Goal: Information Seeking & Learning: Learn about a topic

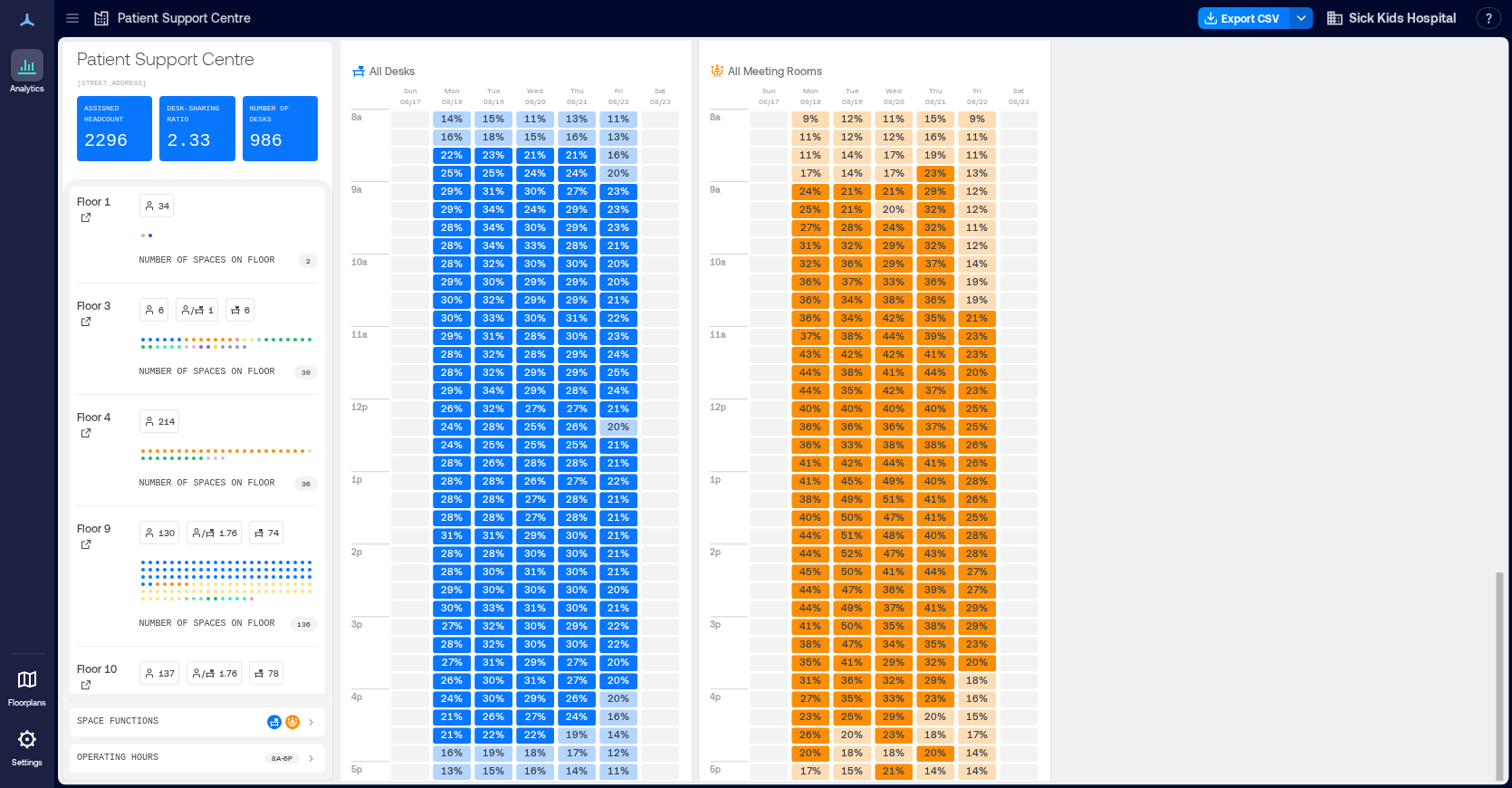
scroll to position [1802, 0]
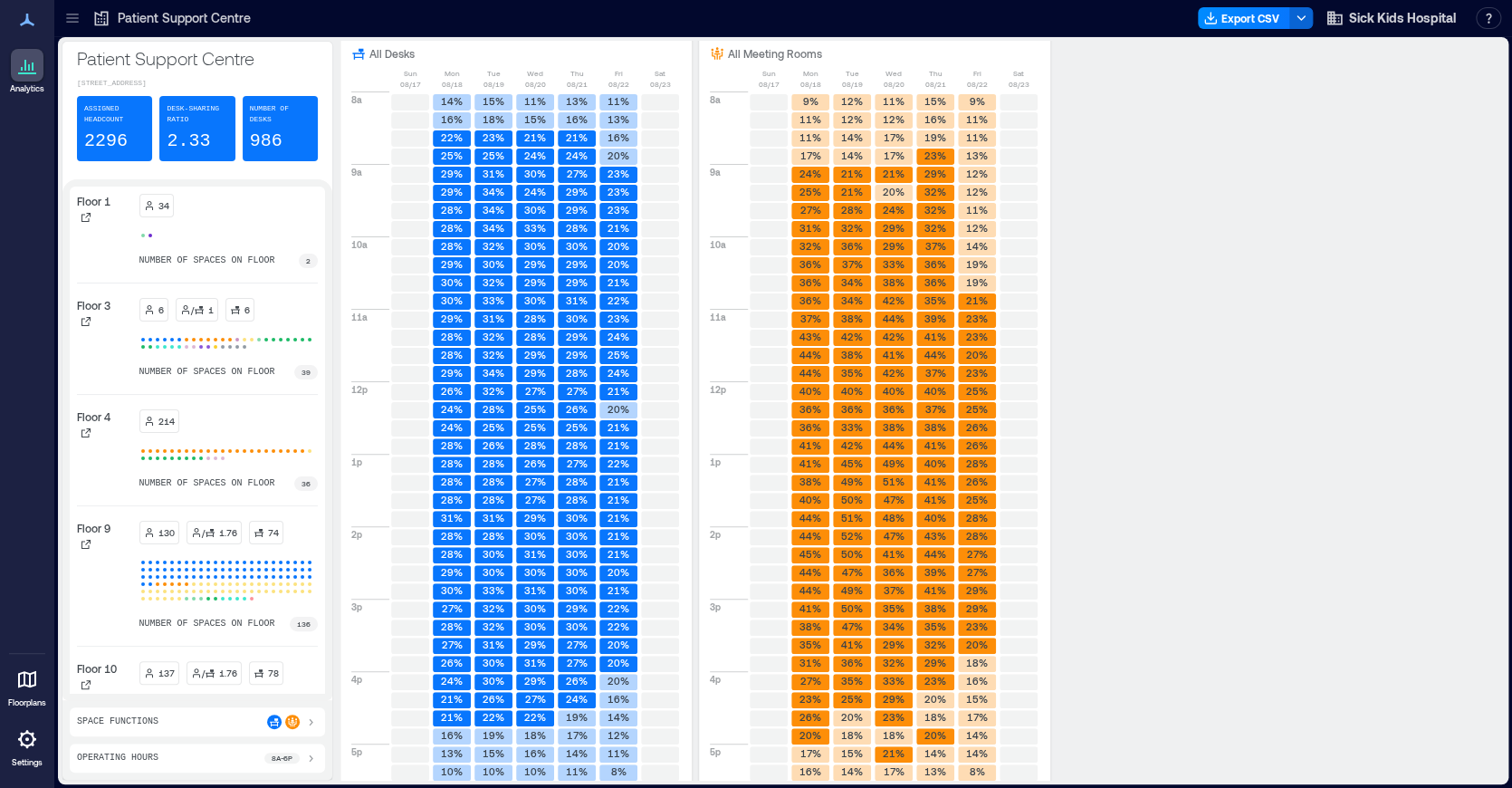
click at [70, 20] on icon at bounding box center [72, 18] width 18 height 18
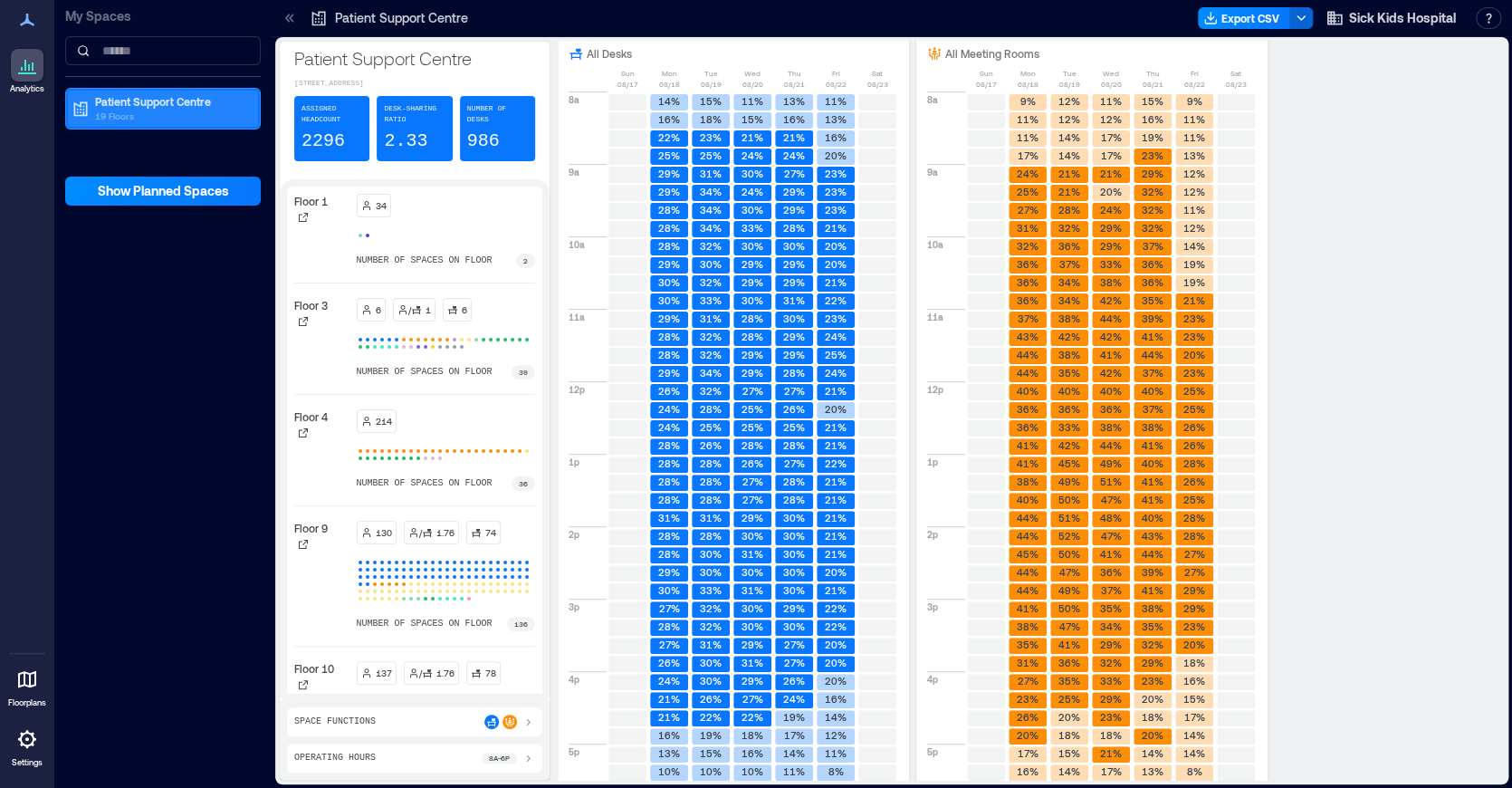
click at [122, 103] on p "Patient Support Centre" at bounding box center [170, 102] width 152 height 15
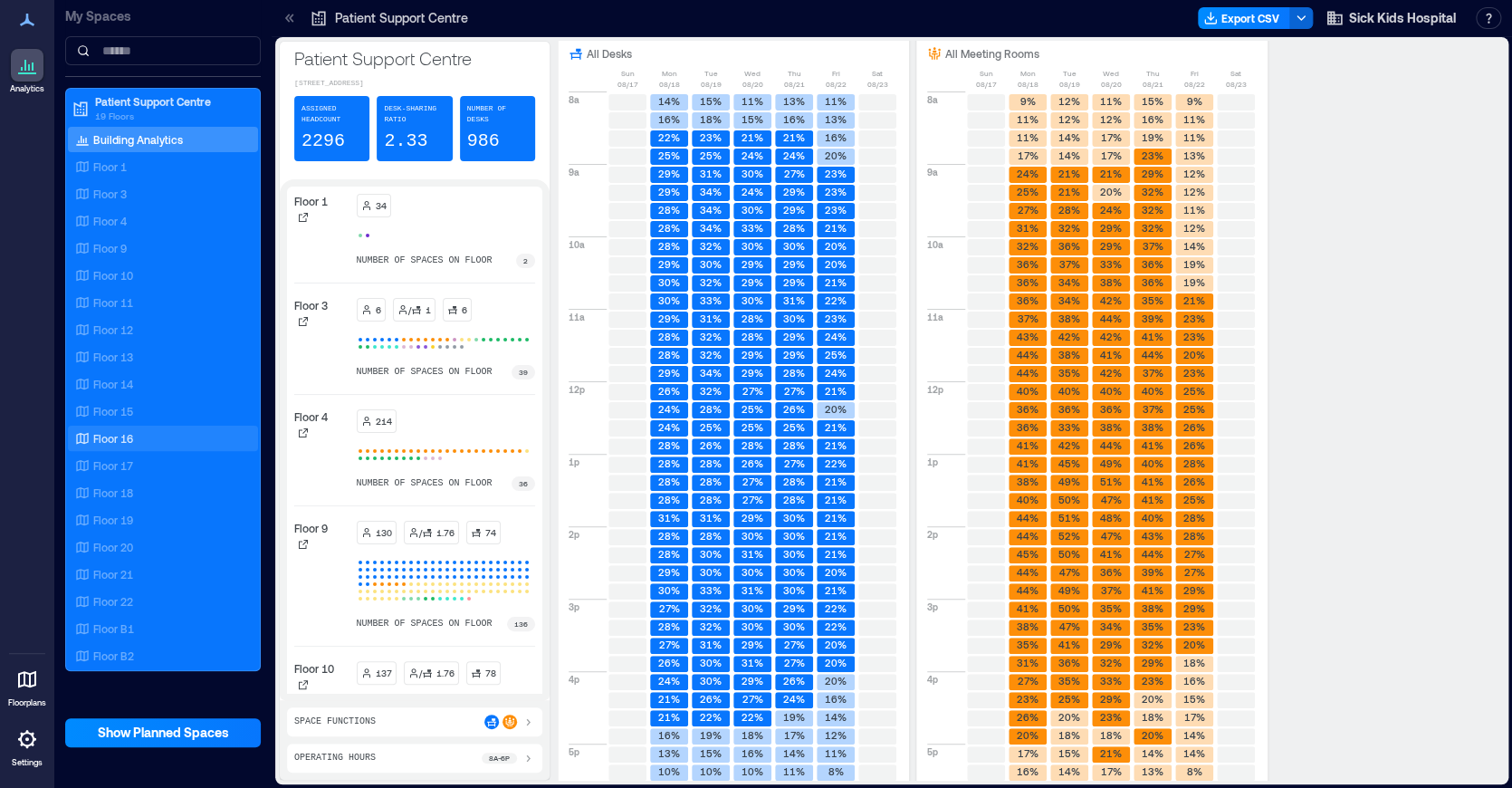
click at [123, 439] on p "Floor 16" at bounding box center [113, 439] width 40 height 15
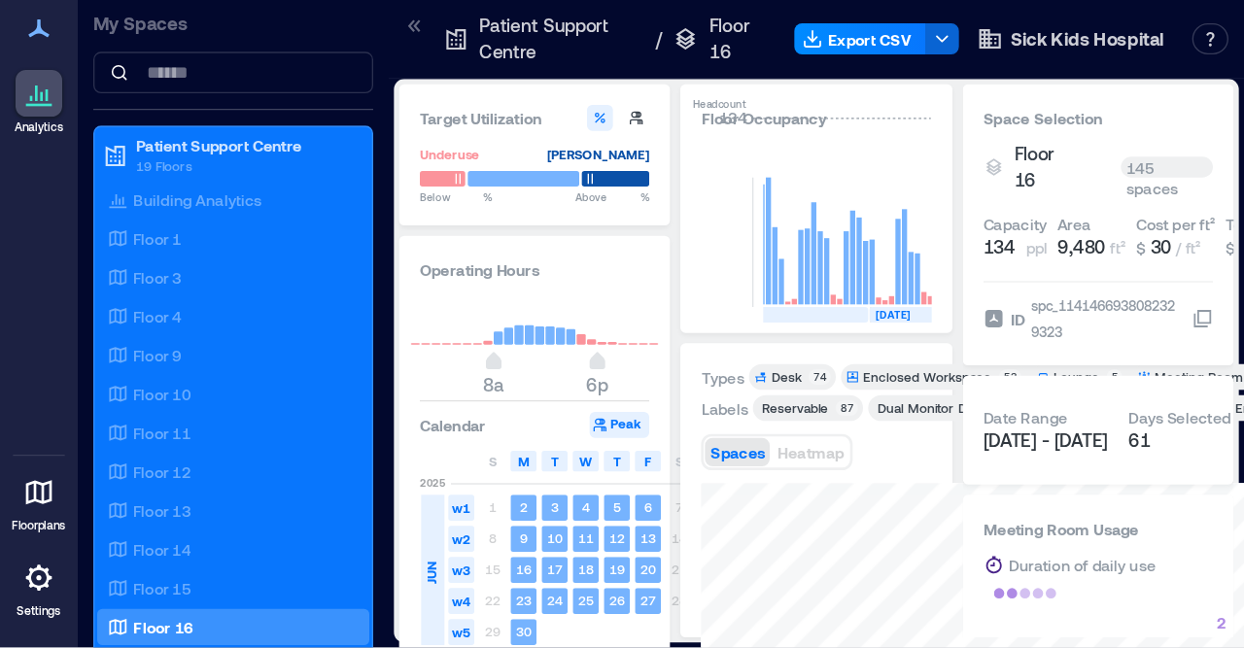
scroll to position [0, 4490]
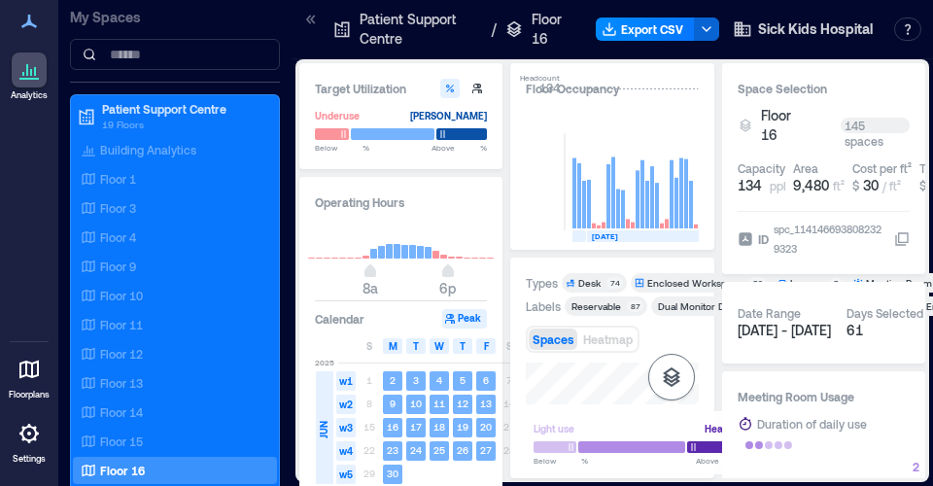
click at [669, 375] on icon "button" at bounding box center [671, 376] width 17 height 19
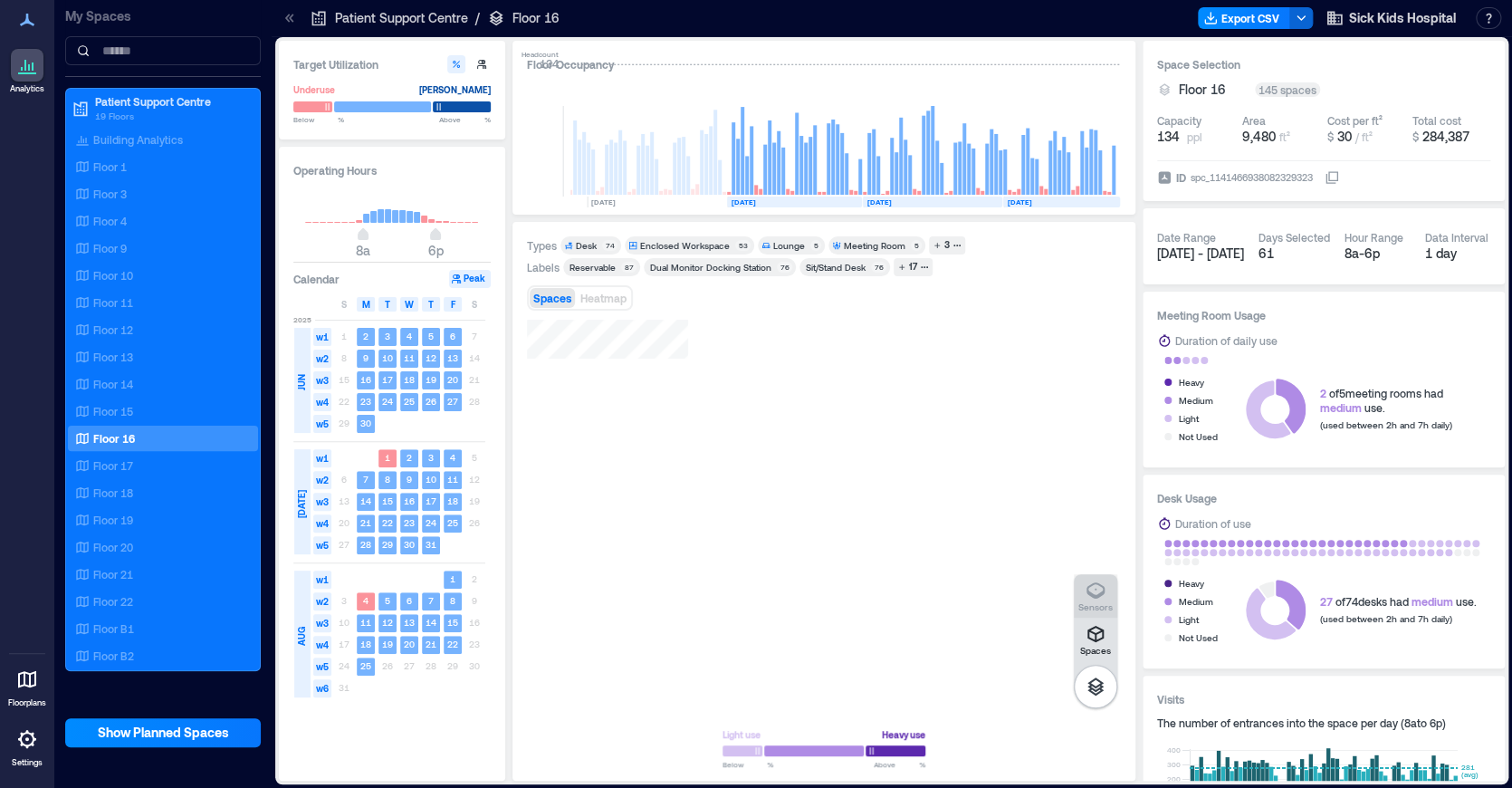
click at [1097, 593] on icon "button" at bounding box center [1095, 590] width 21 height 21
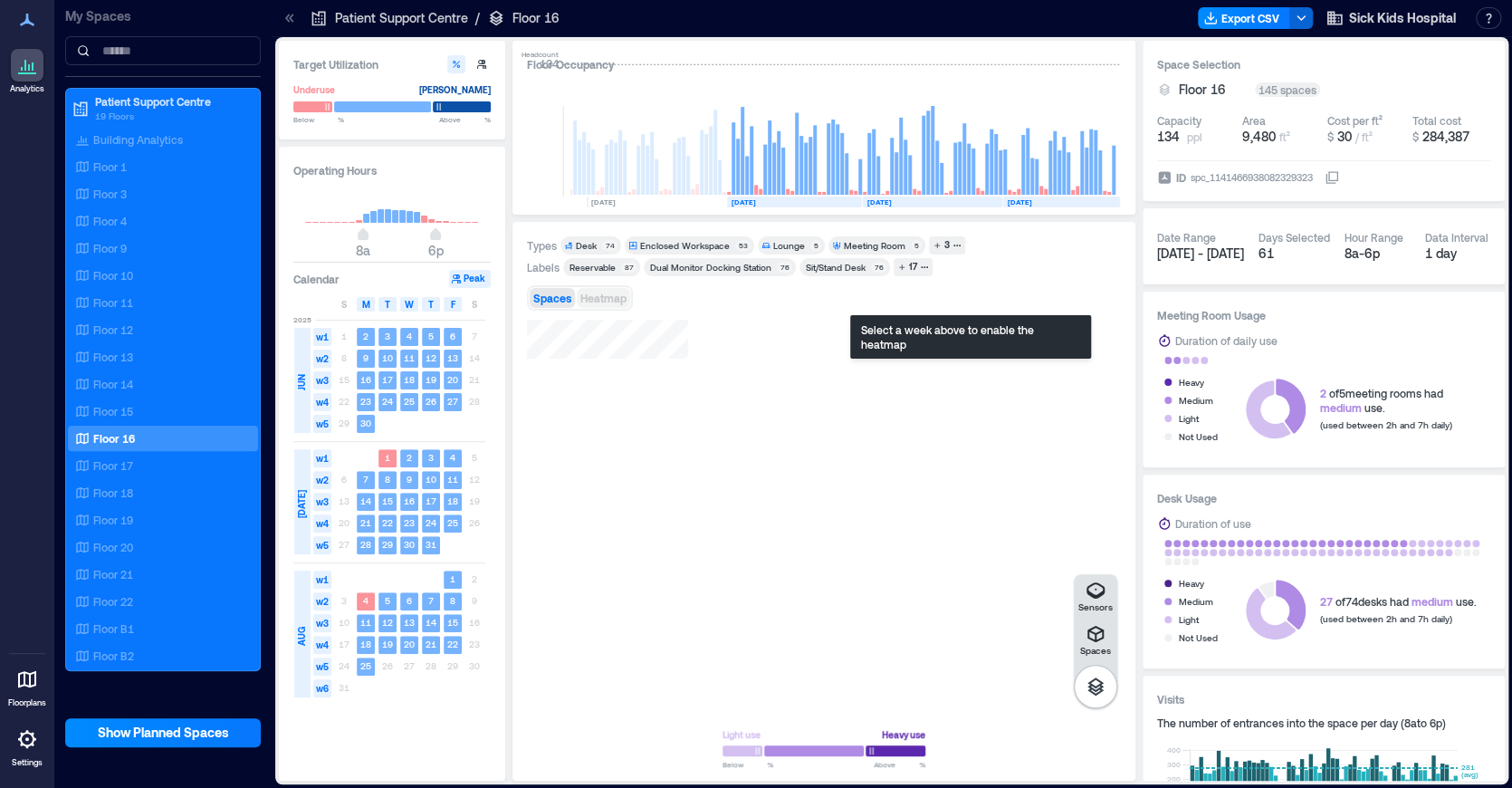
click at [630, 299] on button "Heatmap" at bounding box center [603, 297] width 53 height 20
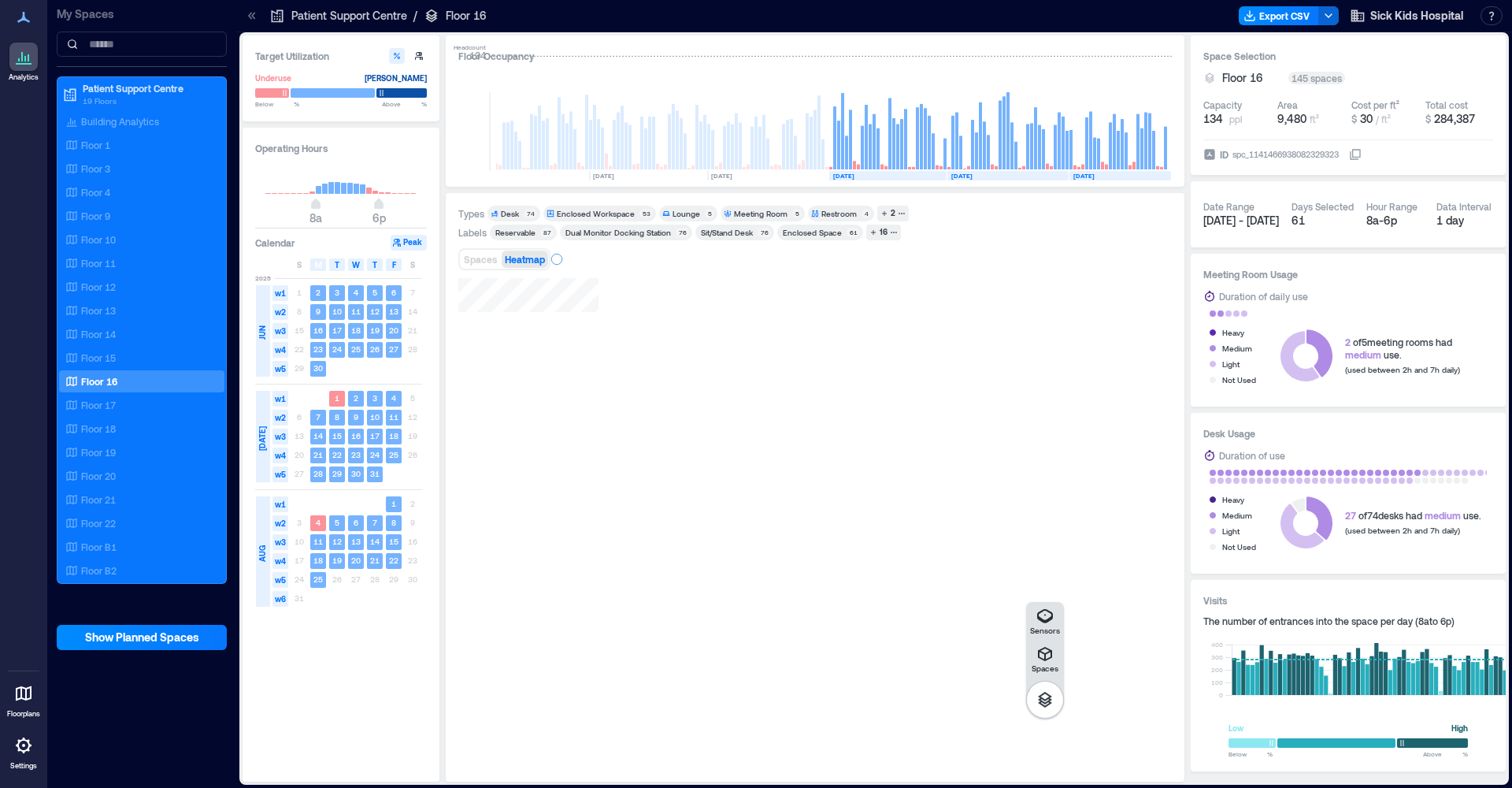
scroll to position [0, 3077]
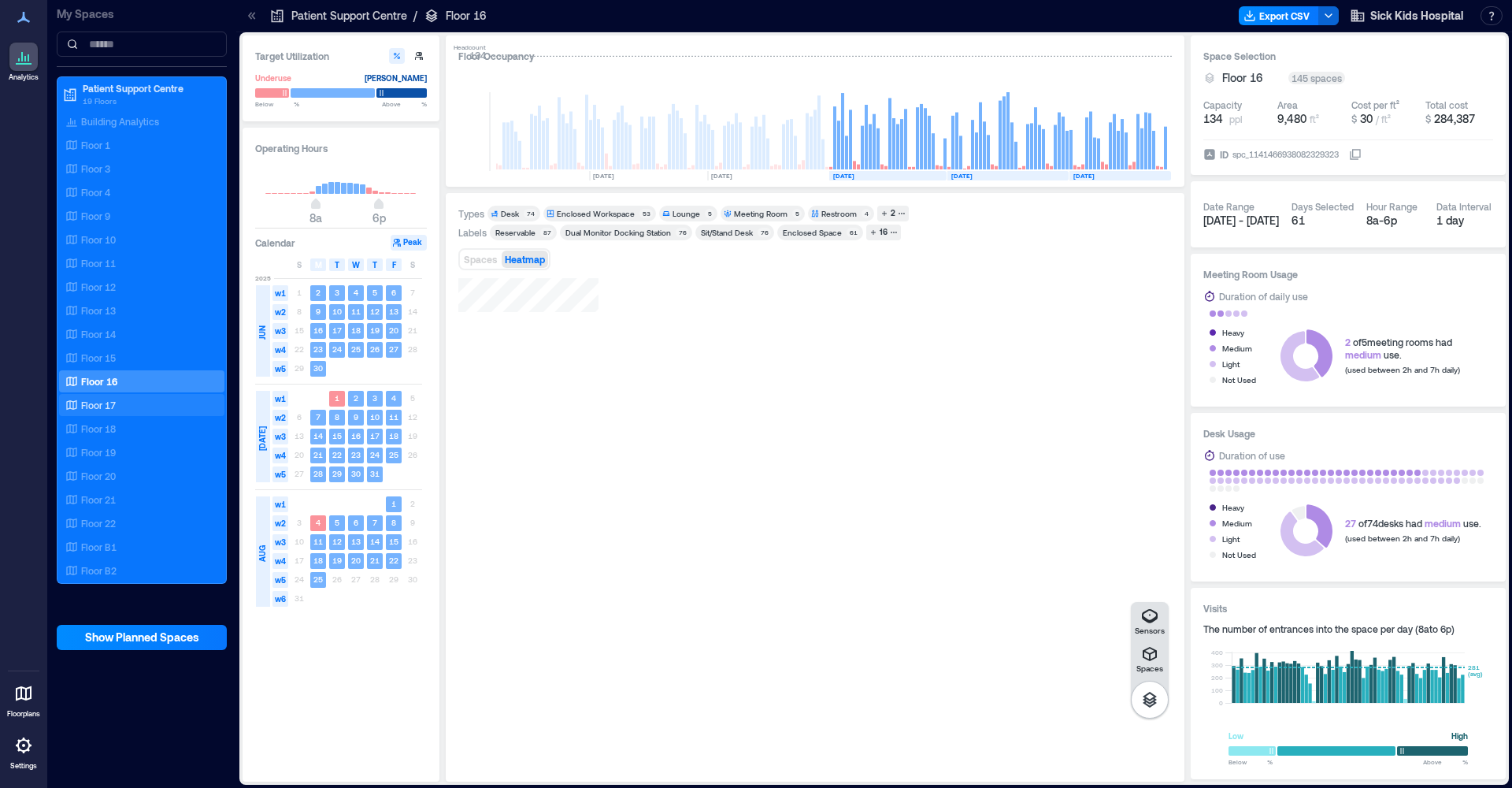
click at [121, 400] on div "Floor 17" at bounding box center [139, 405] width 153 height 15
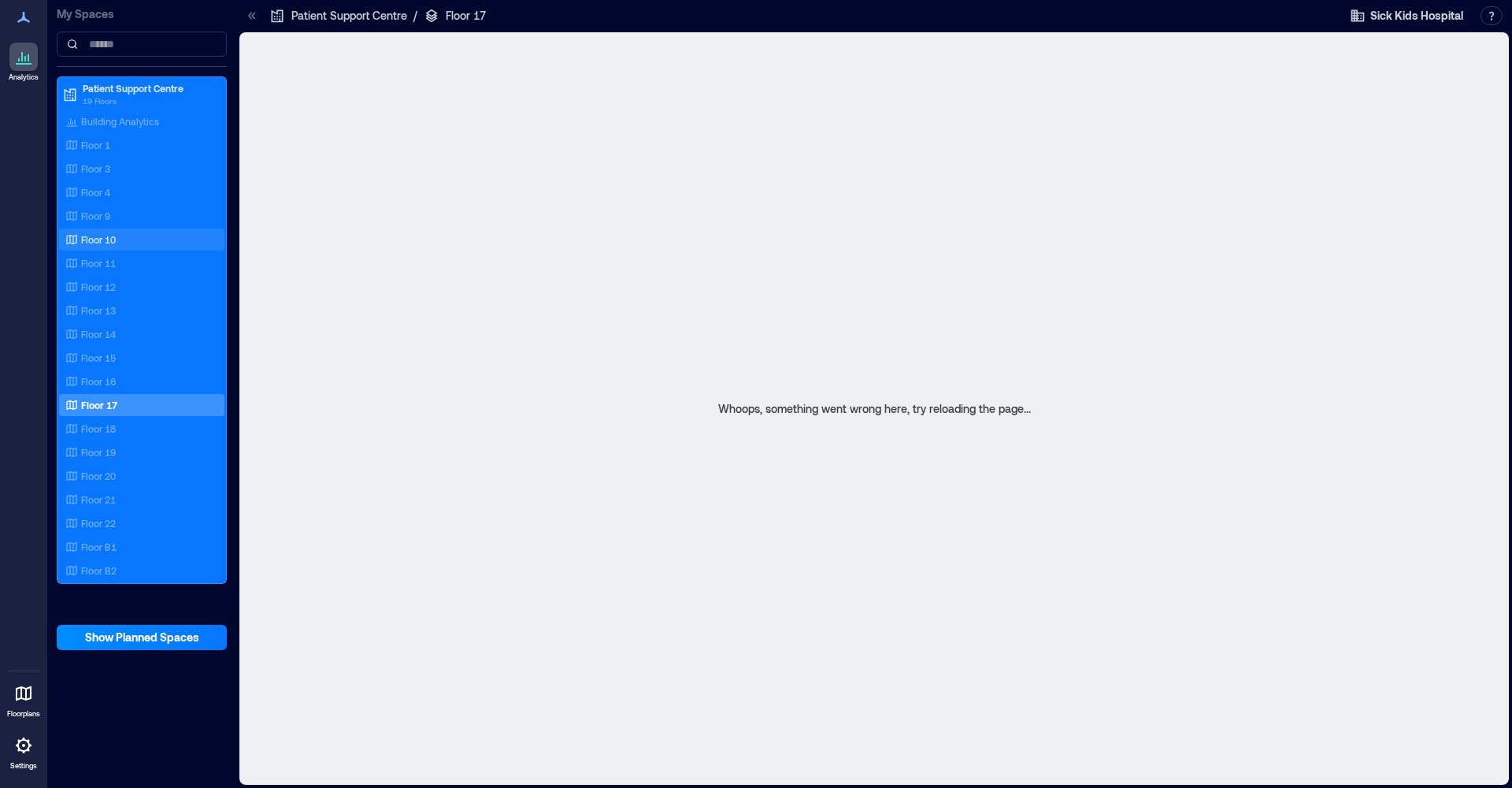
click at [120, 244] on div "Floor 10" at bounding box center [139, 239] width 153 height 15
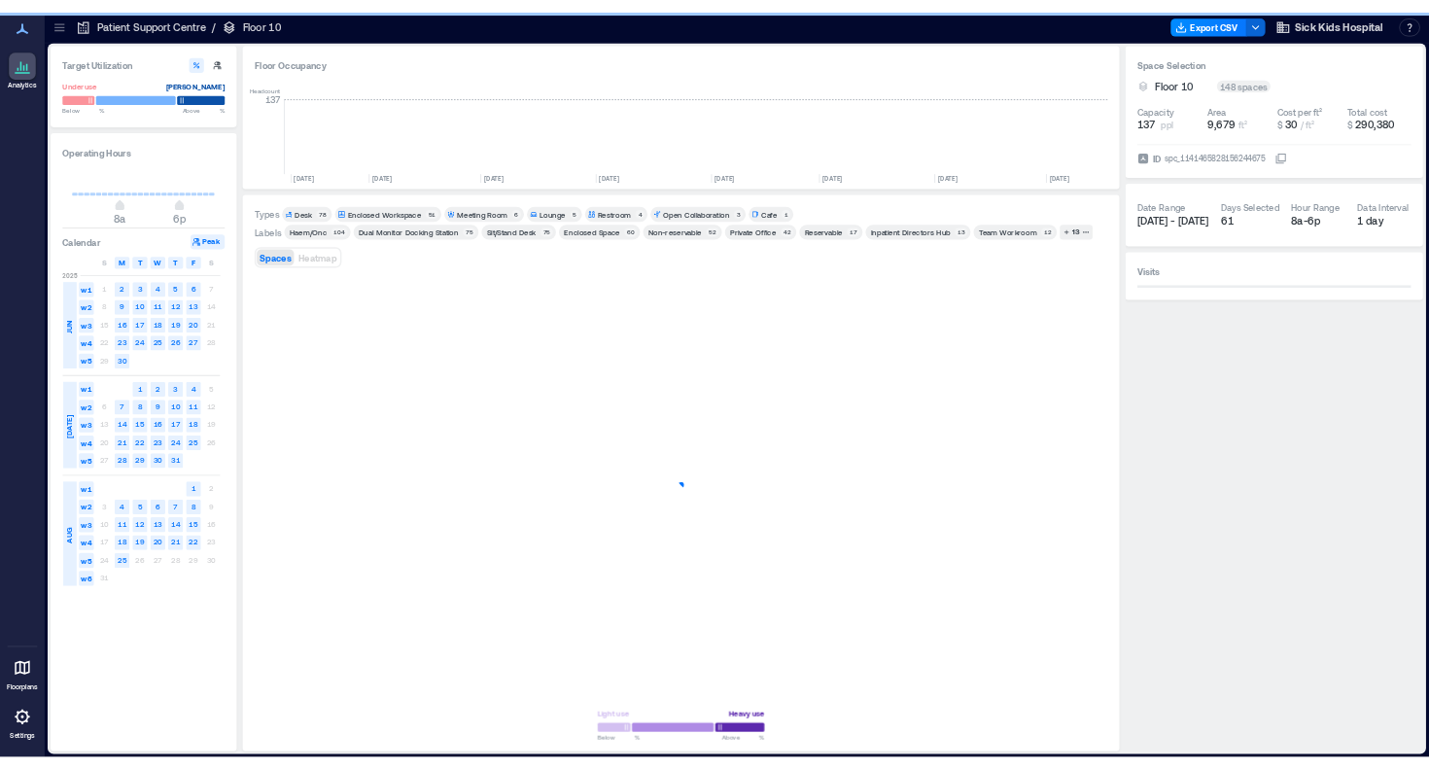
scroll to position [0, 2266]
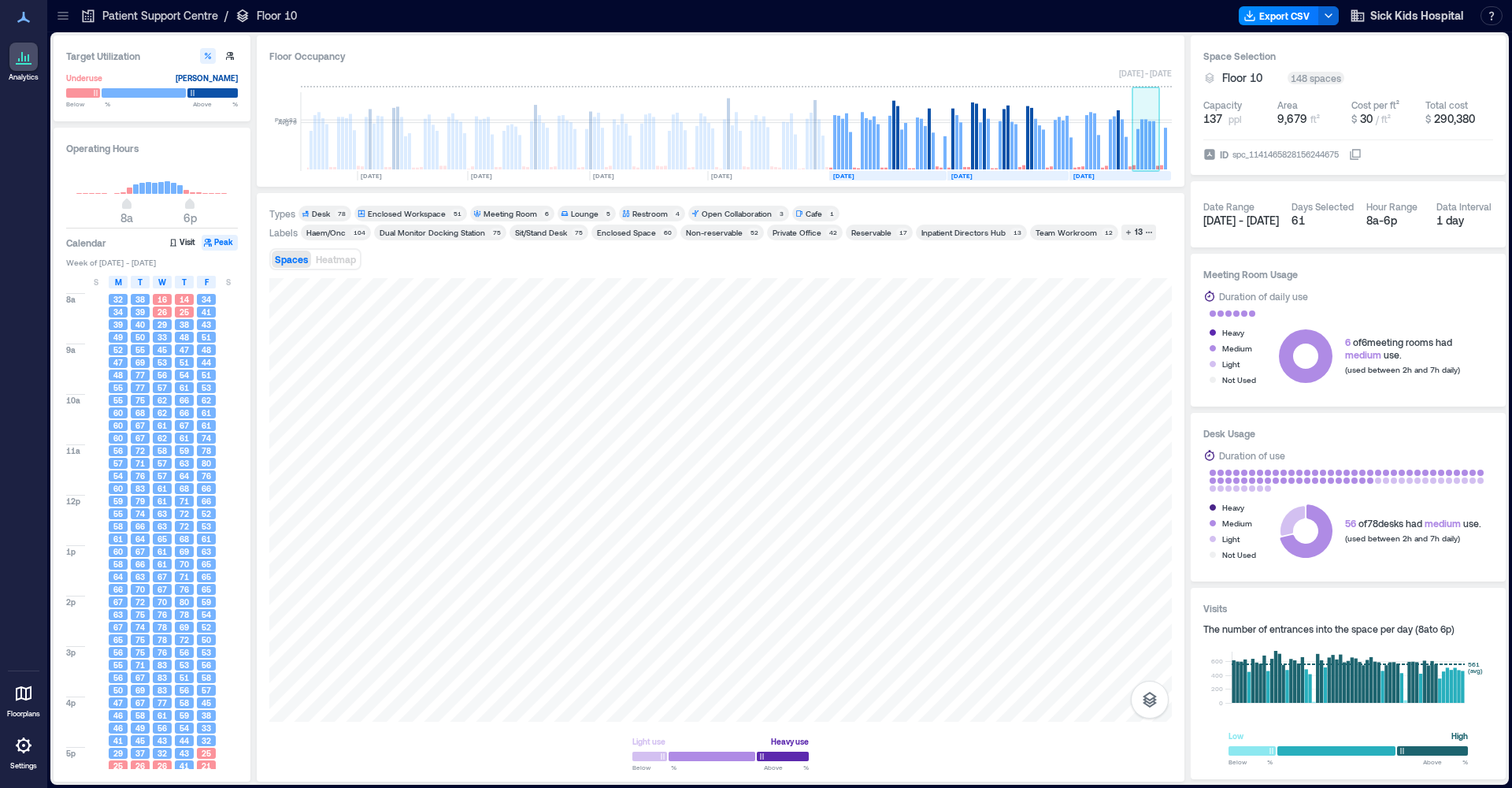
click at [1152, 133] on rect at bounding box center [1154, 145] width 3 height 48
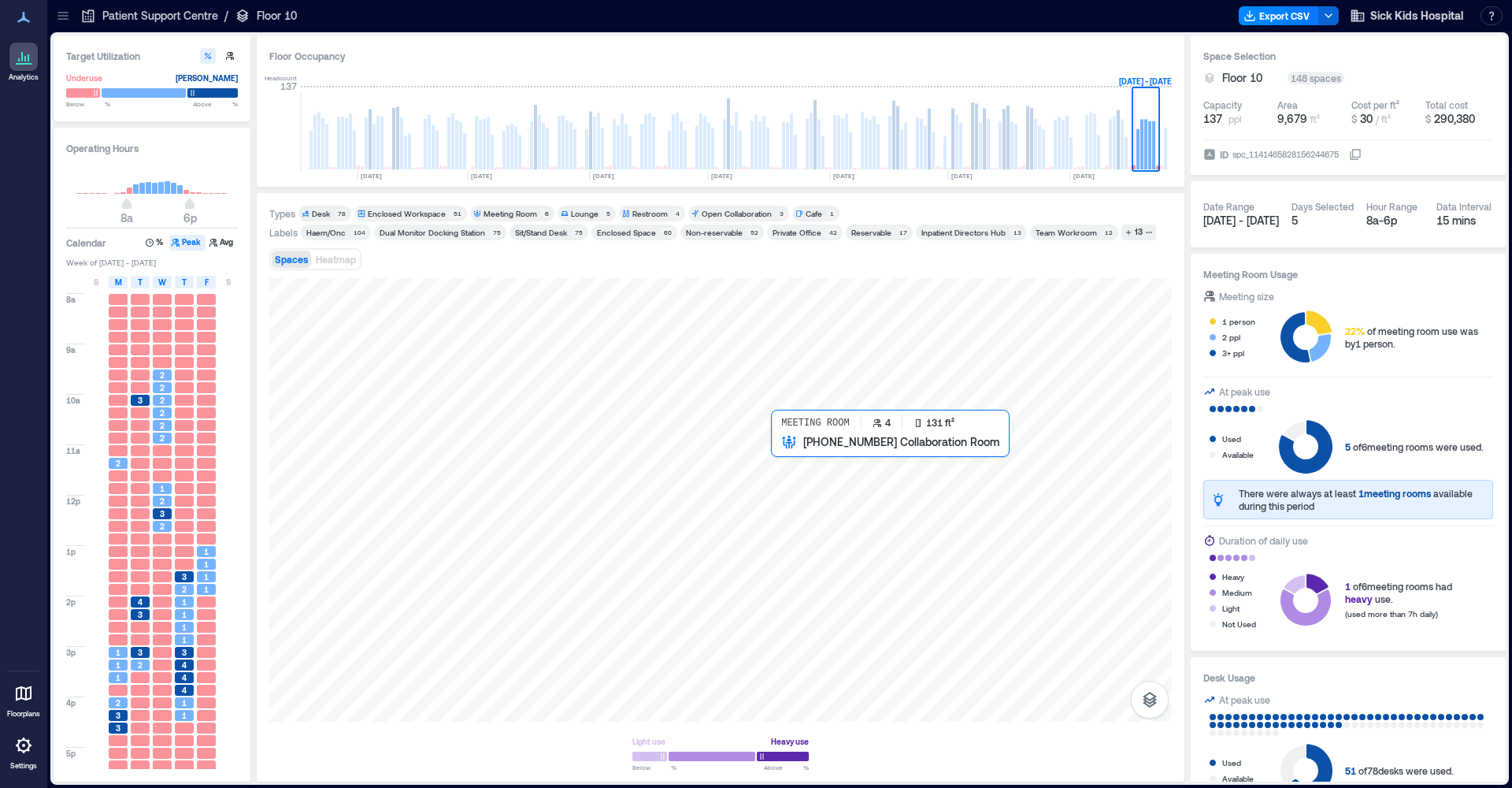
click at [780, 452] on div at bounding box center [720, 499] width 903 height 443
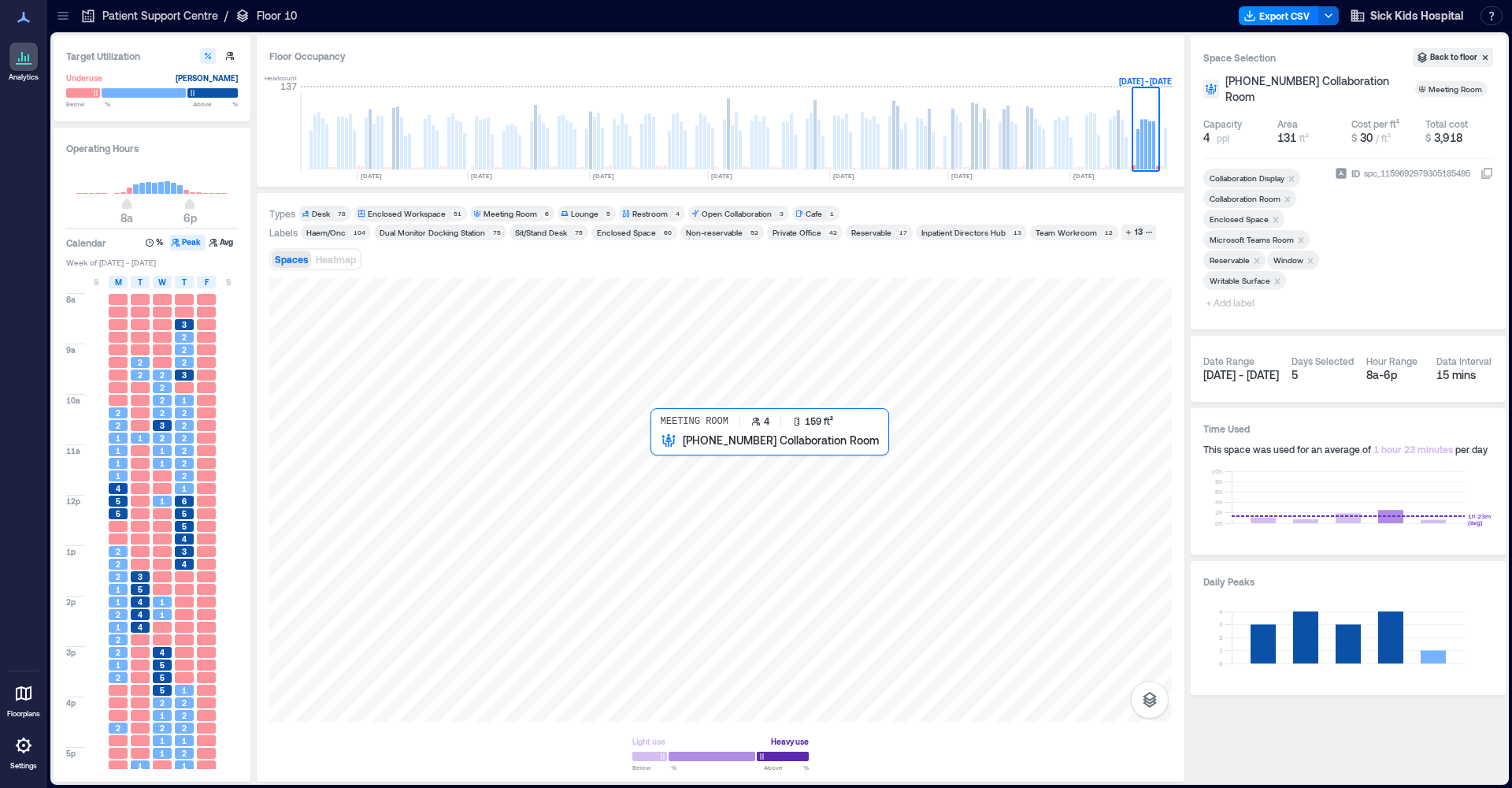
click at [660, 452] on div at bounding box center [720, 499] width 903 height 443
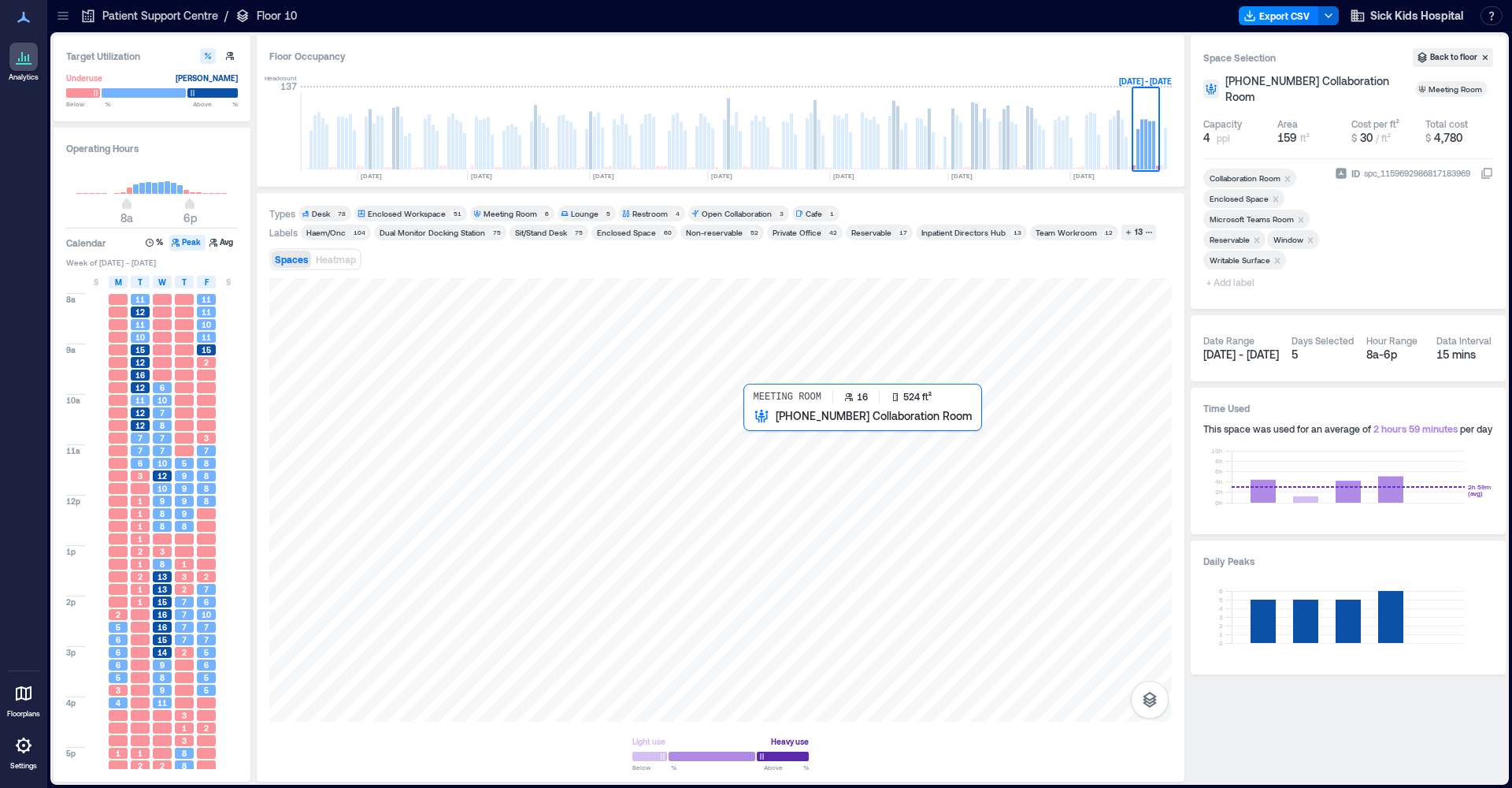
click at [767, 430] on div at bounding box center [720, 499] width 903 height 443
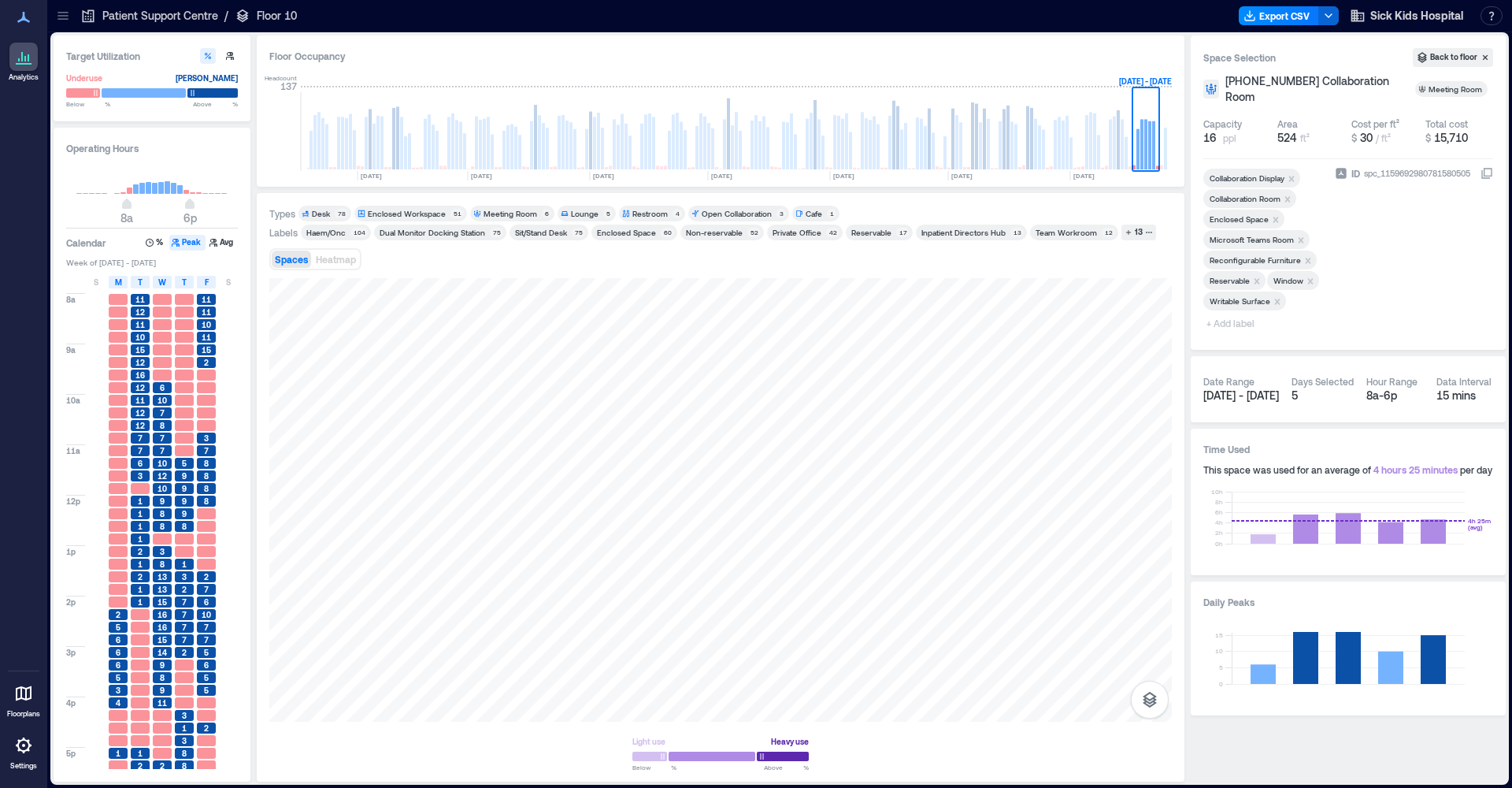
click at [418, 261] on div "Spaces Heatmap" at bounding box center [720, 259] width 903 height 32
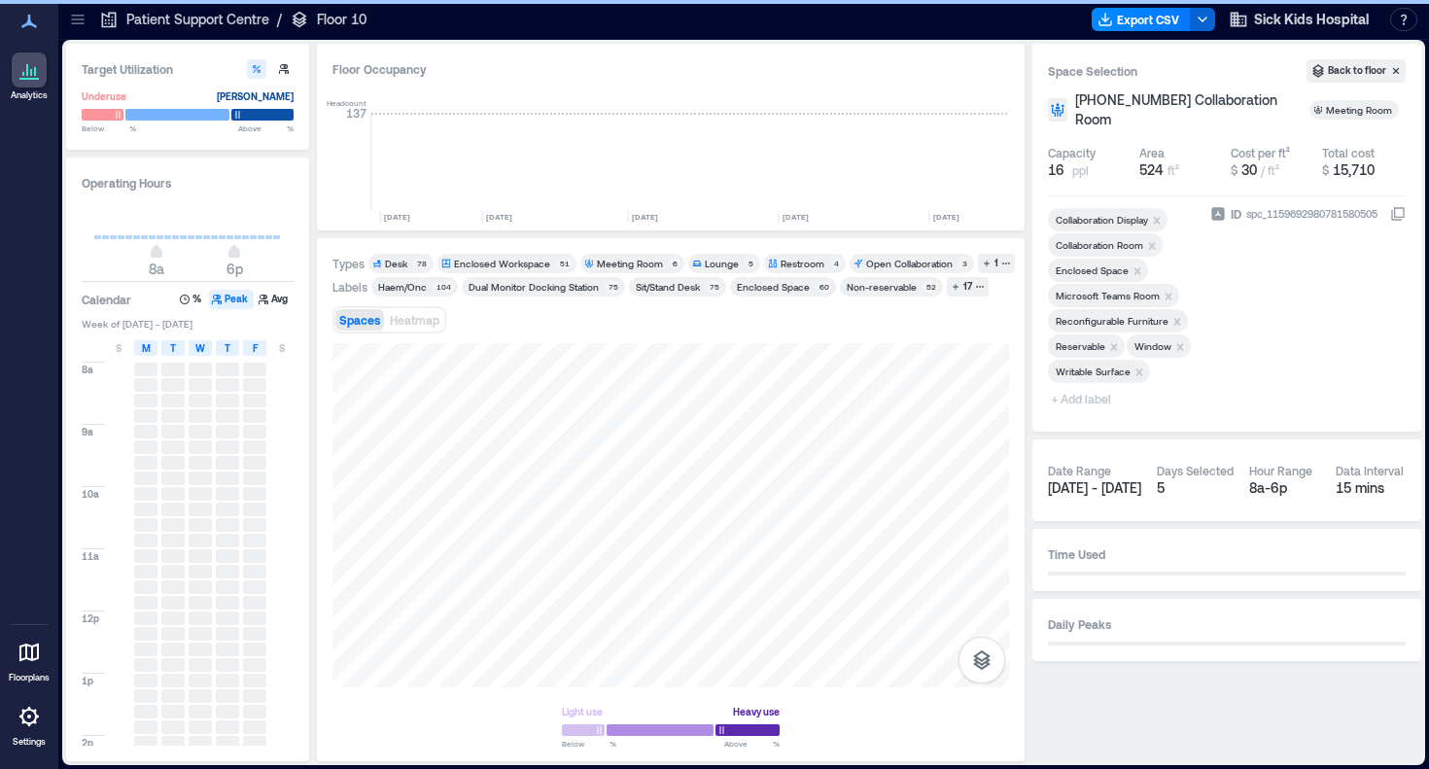
scroll to position [0, 2704]
